Goal: Book appointment/travel/reservation

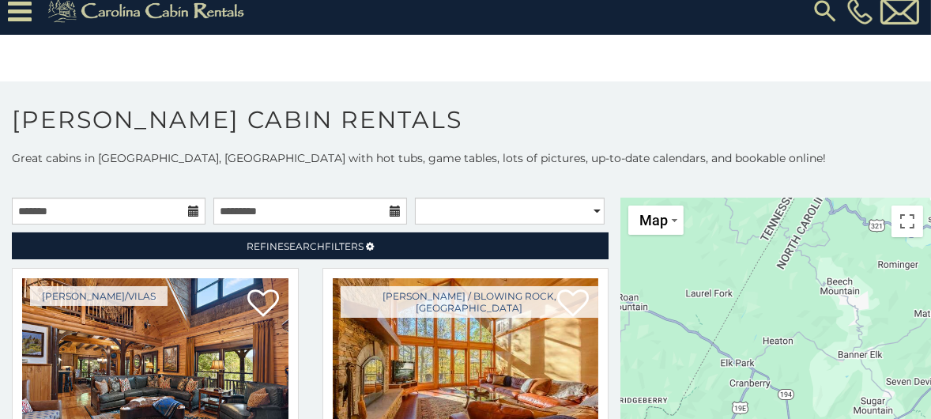
scroll to position [20, 0]
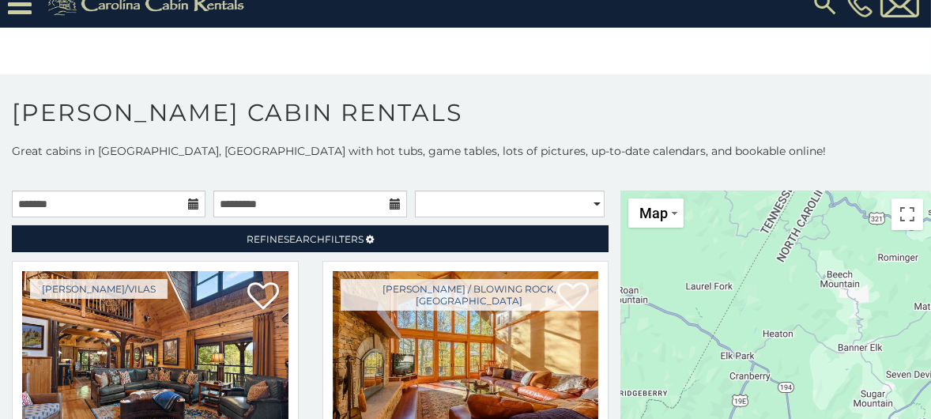
click at [811, 311] on div at bounding box center [775, 330] width 310 height 280
click at [901, 215] on button "Toggle fullscreen view" at bounding box center [907, 214] width 32 height 32
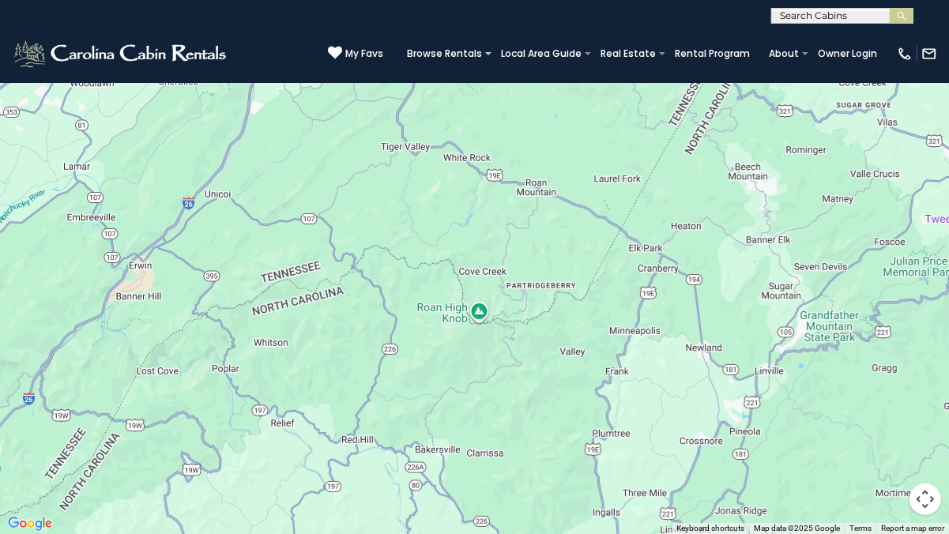
drag, startPoint x: 214, startPoint y: 383, endPoint x: 429, endPoint y: 333, distance: 220.6
click at [429, 333] on div at bounding box center [474, 267] width 949 height 534
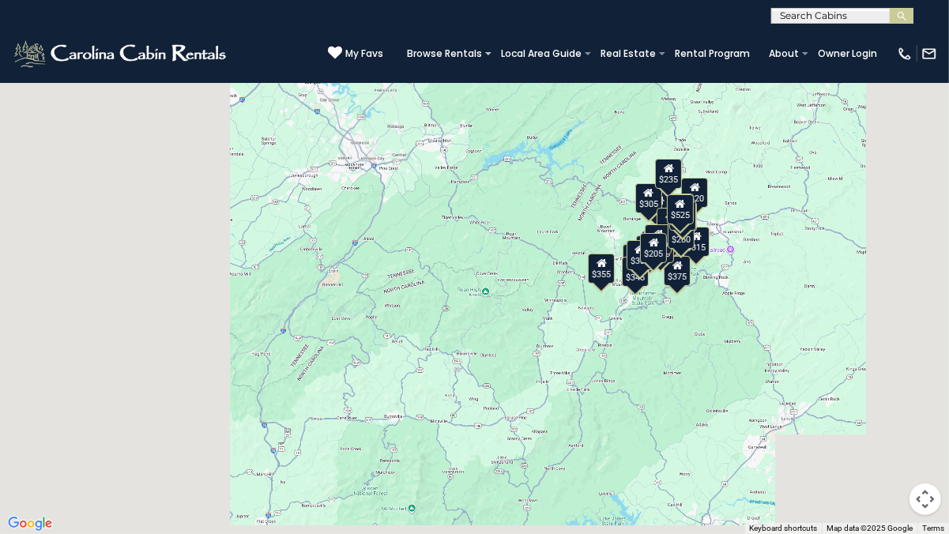
drag, startPoint x: 170, startPoint y: 352, endPoint x: 235, endPoint y: 372, distance: 67.7
click at [235, 372] on div "$349 $315 $635 $400 $451 $330 $400 $485 $460 $565 $225 $305 $320 $395 $410 $210…" at bounding box center [474, 267] width 949 height 534
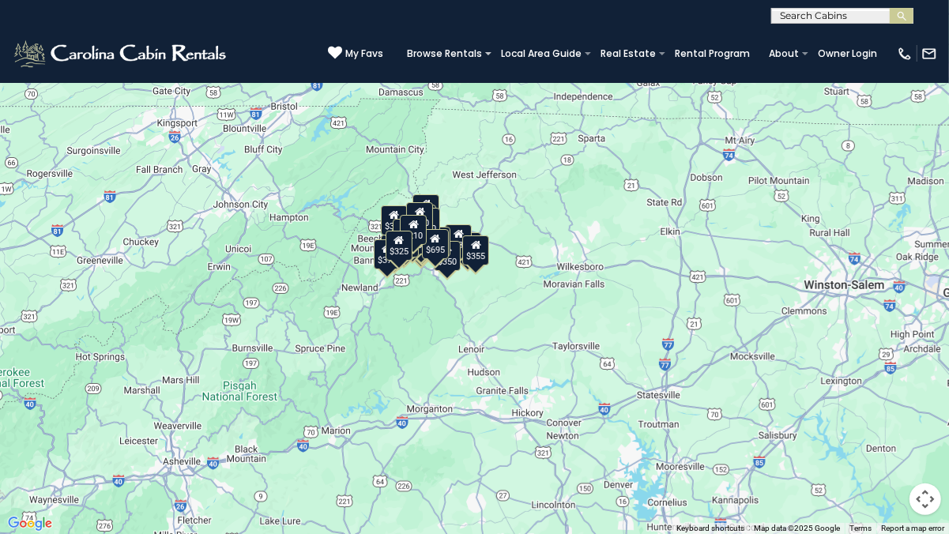
drag, startPoint x: 575, startPoint y: 396, endPoint x: 400, endPoint y: 393, distance: 175.4
click at [400, 393] on div "$349 $480 $525 $315 $355 $675 $635 $930 $400 $451 $330 $400 $485 $460 $395 $255…" at bounding box center [474, 267] width 949 height 534
click at [925, 24] on button "Toggle fullscreen view" at bounding box center [925, 24] width 32 height 32
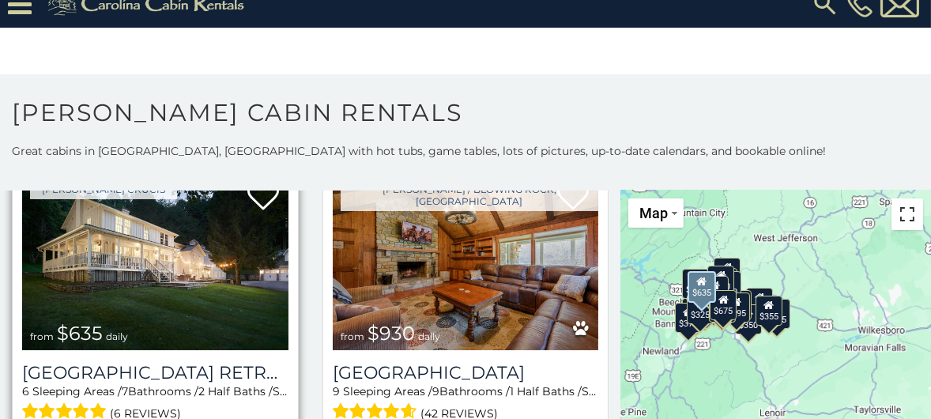
scroll to position [1106, 0]
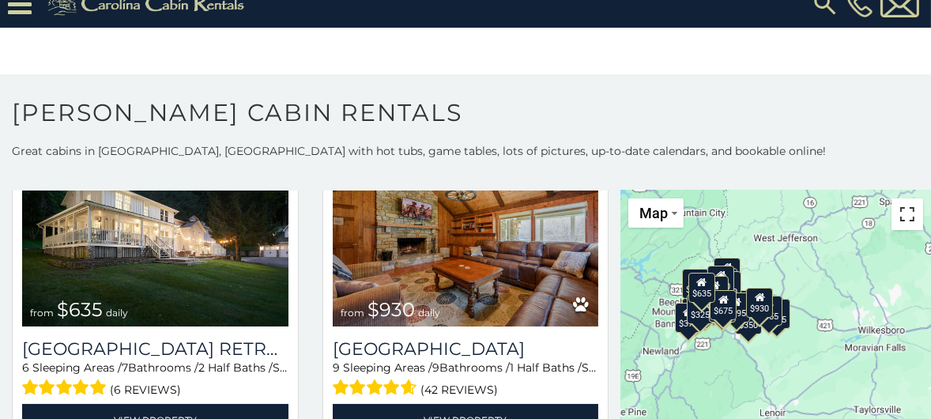
click at [898, 213] on button "Toggle fullscreen view" at bounding box center [907, 214] width 32 height 32
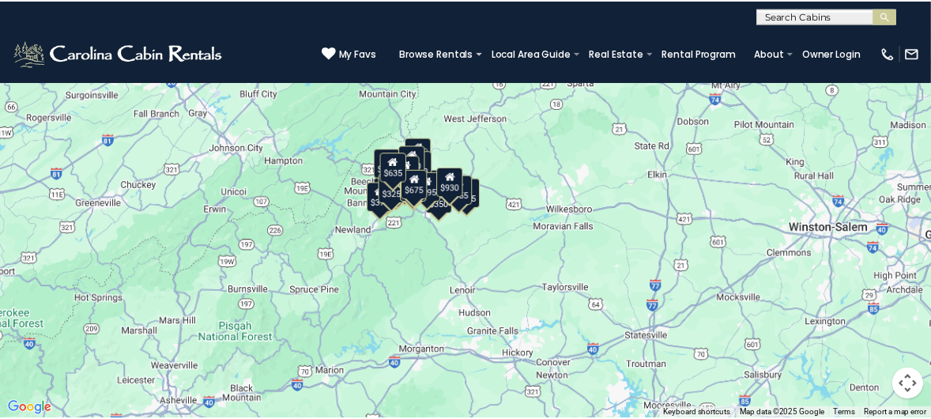
scroll to position [1089, 0]
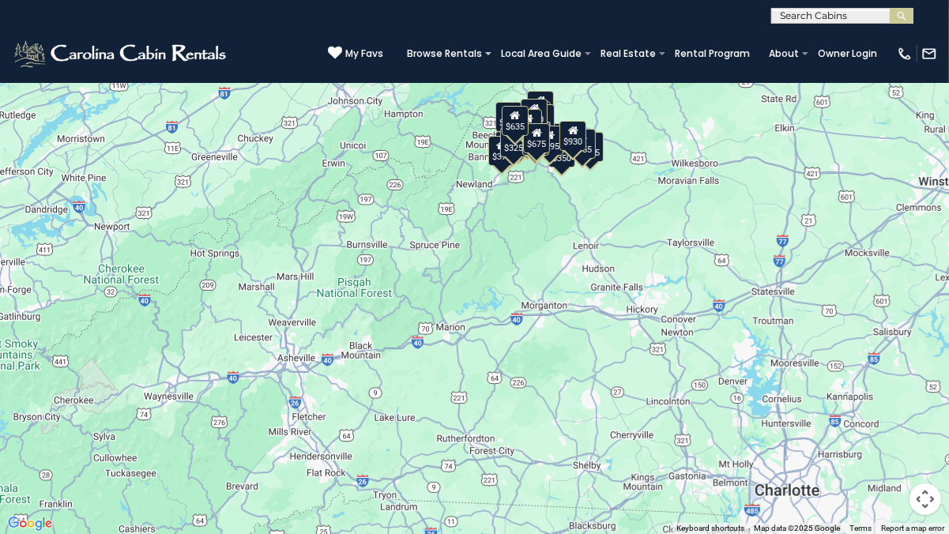
drag, startPoint x: 529, startPoint y: 410, endPoint x: 643, endPoint y: 304, distance: 156.0
click at [643, 304] on div "$349 $480 $525 $315 $355 $675 $635 $930 $400 $451 $330 $400 $485 $460 $395 $255…" at bounding box center [474, 267] width 949 height 534
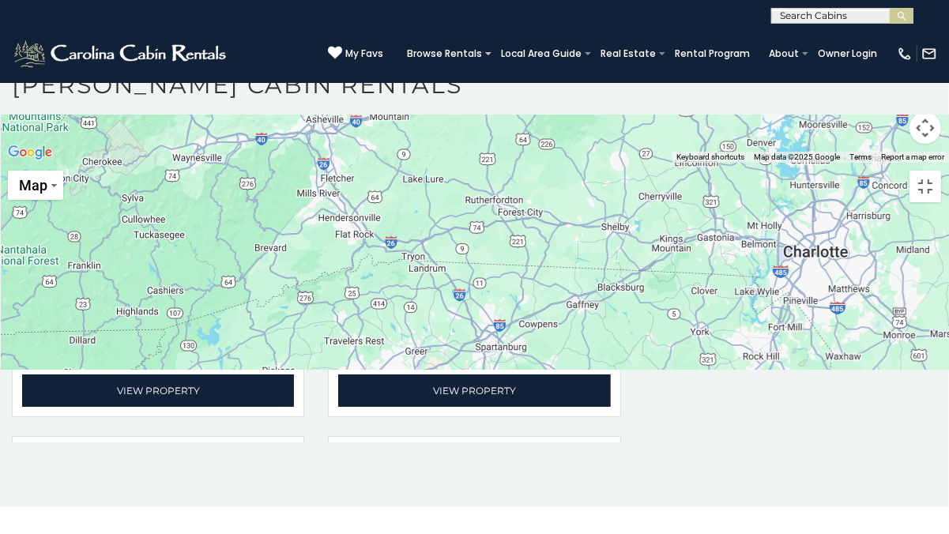
drag, startPoint x: 586, startPoint y: 429, endPoint x: 634, endPoint y: 152, distance: 281.5
click at [634, 163] on div at bounding box center [474, 163] width 949 height 0
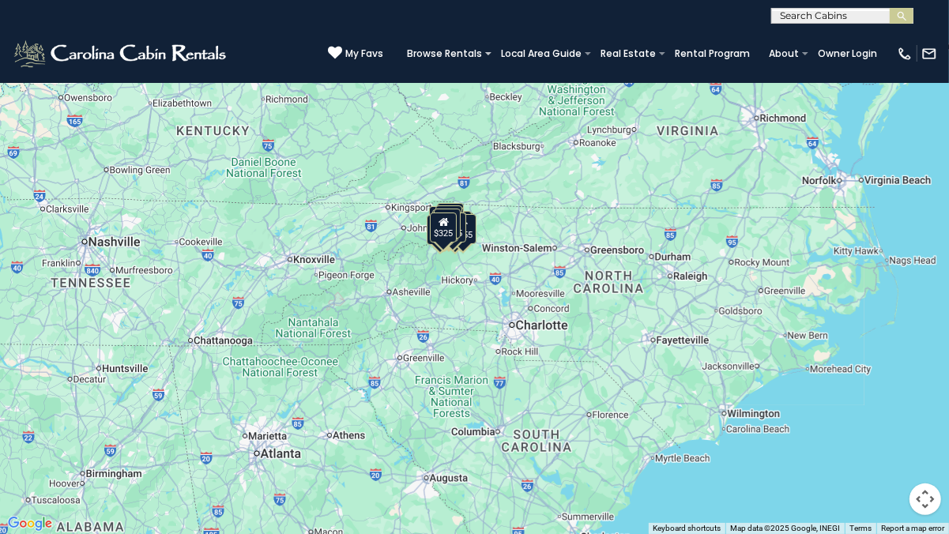
drag, startPoint x: 484, startPoint y: 438, endPoint x: 431, endPoint y: 488, distance: 72.7
click at [431, 418] on div "$349 $480 $525 $315 $355 $675 $635 $930 $400 $451 $330 $400 $485 $460 $395 $255…" at bounding box center [474, 267] width 949 height 534
click at [419, 299] on div "$349 $480 $525 $315 $355 $675 $635 $930 $400 $451 $330 $400 $485 $460 $395 $255…" at bounding box center [474, 267] width 949 height 534
click at [438, 303] on div "$349 $480 $525 $315 $355 $675 $635 $930 $400 $451 $330 $400 $485 $460 $395 $255…" at bounding box center [474, 267] width 949 height 534
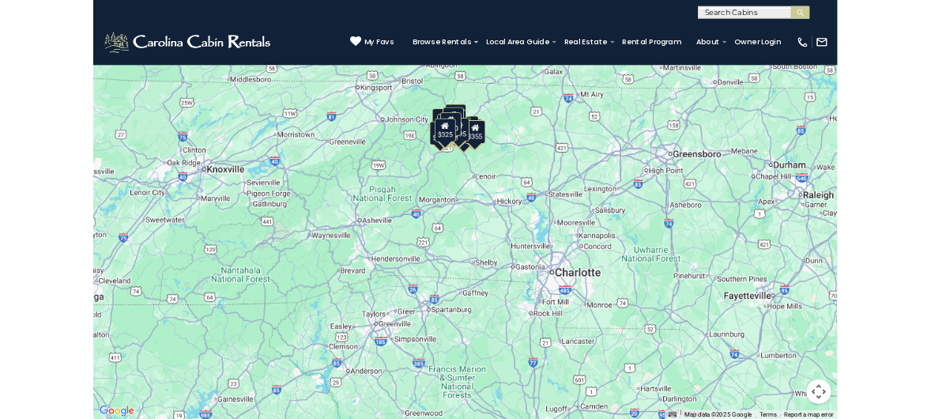
scroll to position [1123, 0]
